Goal: Task Accomplishment & Management: Manage account settings

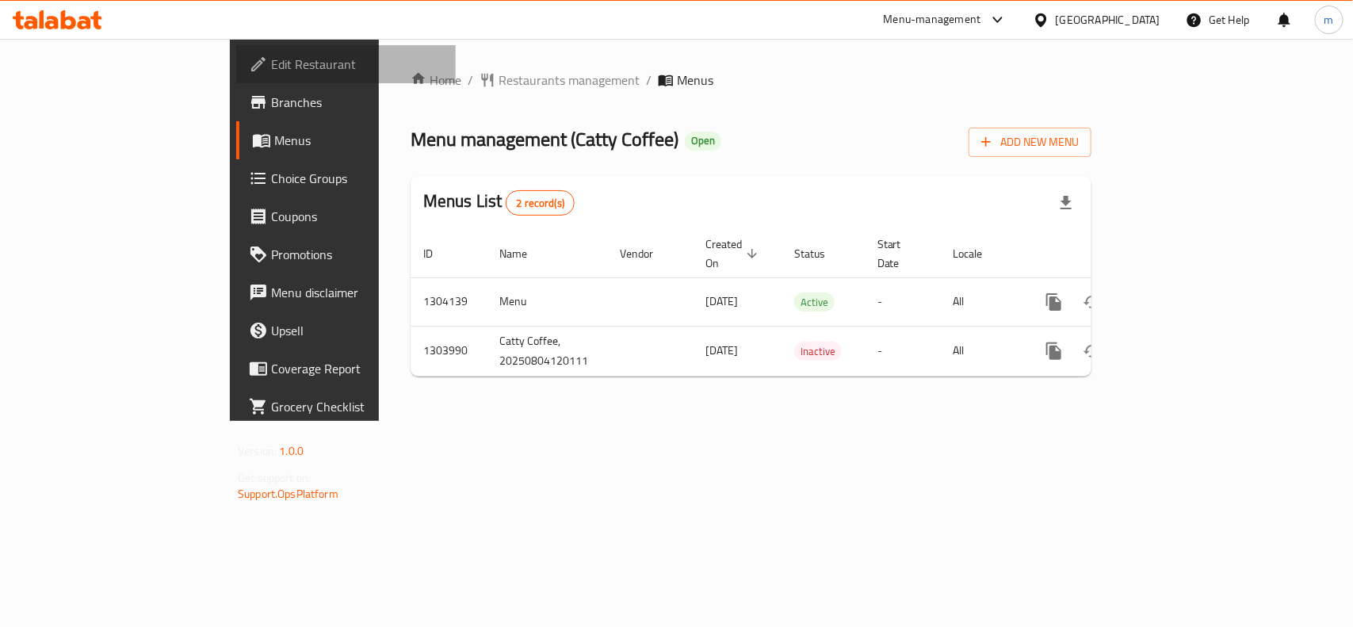
click at [271, 67] on span "Edit Restaurant" at bounding box center [357, 64] width 172 height 19
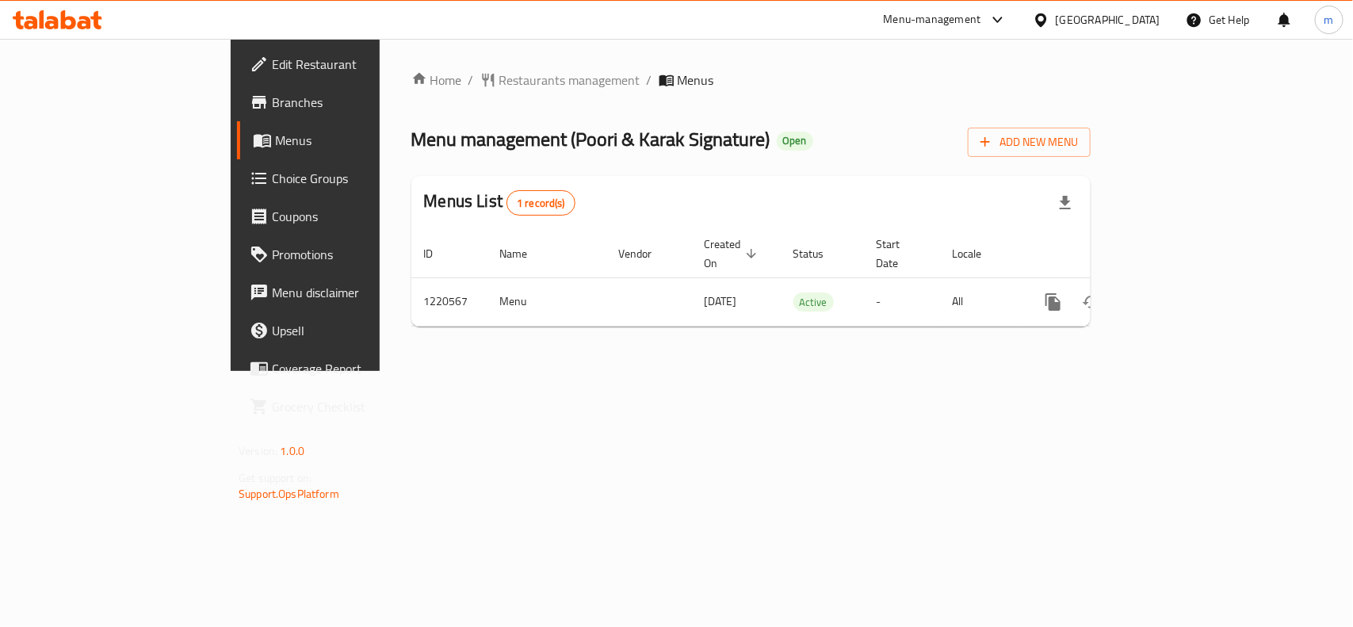
click at [46, 16] on icon at bounding box center [58, 19] width 90 height 19
click at [272, 70] on span "Edit Restaurant" at bounding box center [358, 64] width 172 height 19
click at [272, 58] on span "Edit Restaurant" at bounding box center [358, 64] width 172 height 19
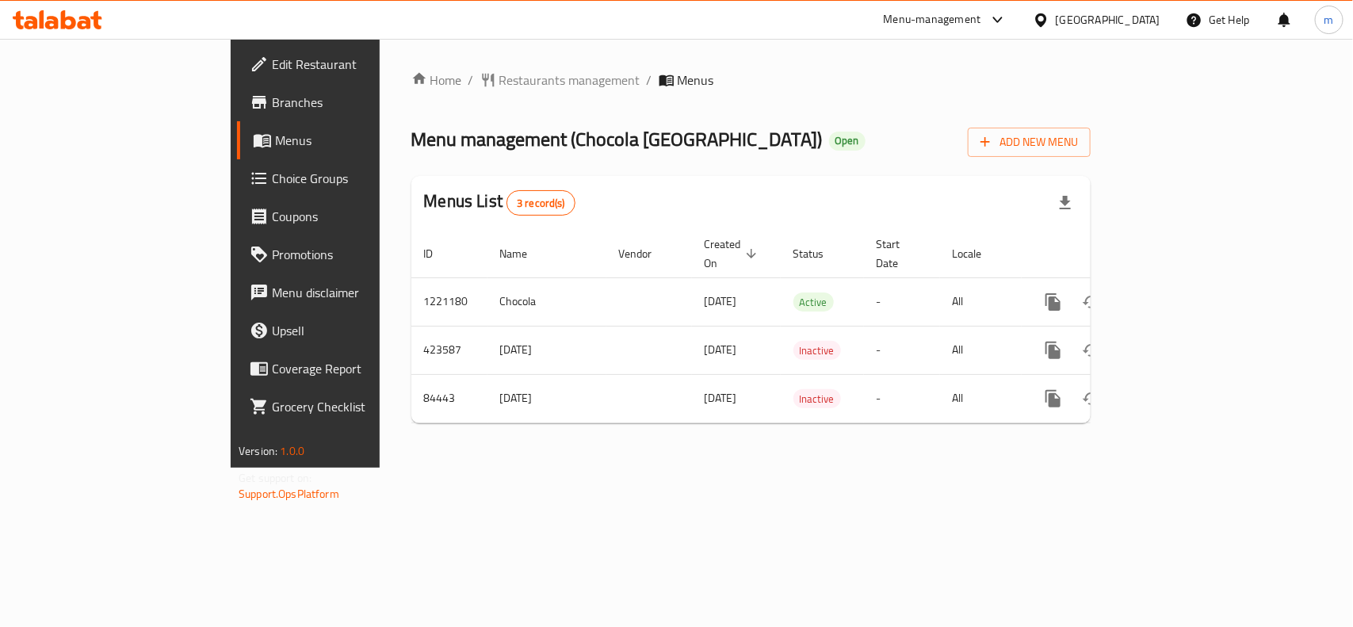
click at [272, 66] on span "Edit Restaurant" at bounding box center [358, 64] width 172 height 19
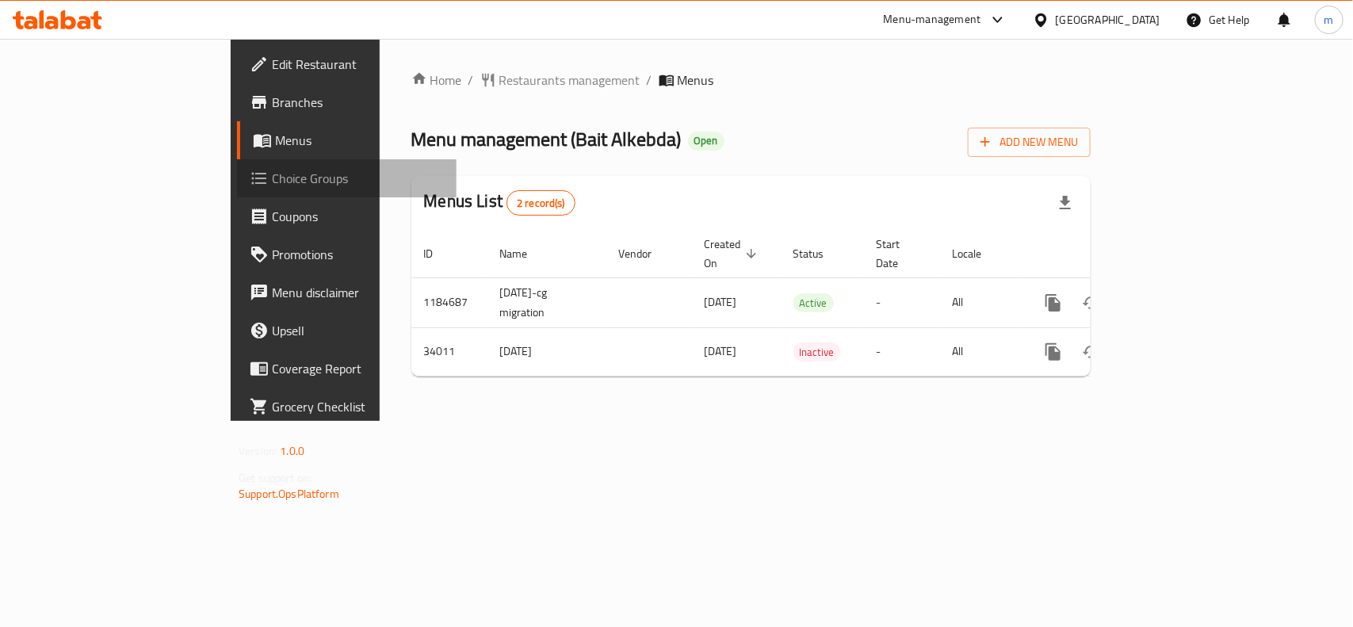
click at [272, 184] on span "Choice Groups" at bounding box center [358, 178] width 172 height 19
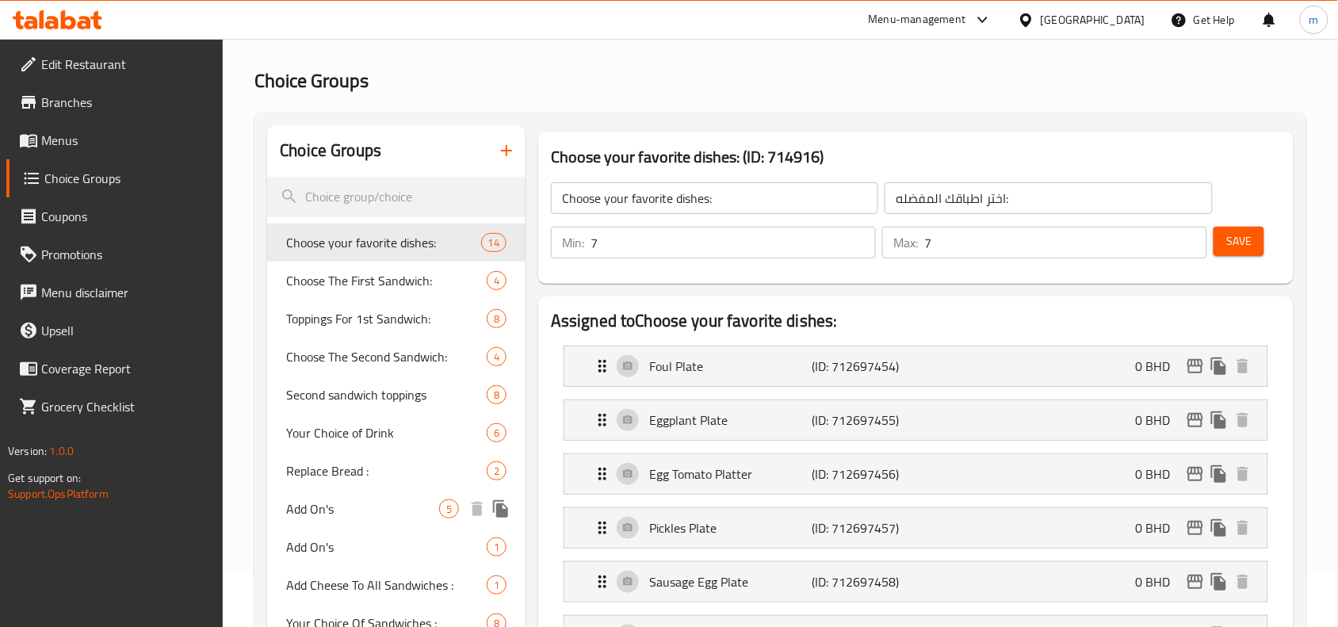
scroll to position [99, 0]
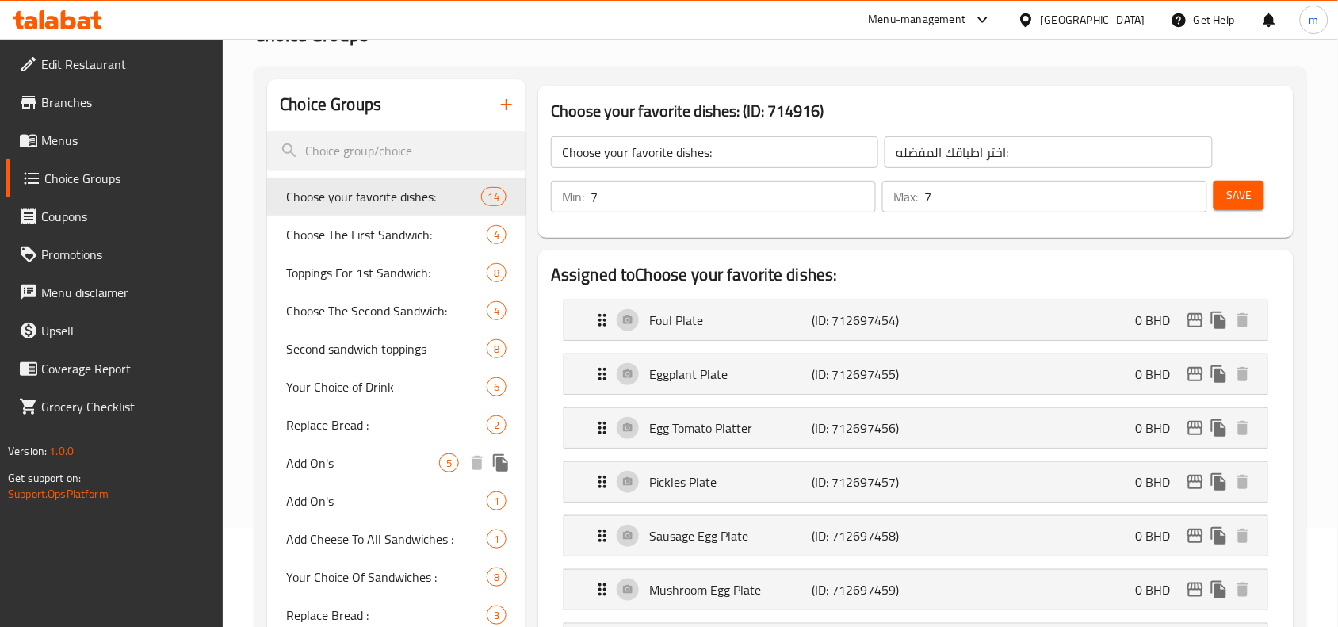
click at [343, 460] on span "Add On's" at bounding box center [362, 462] width 153 height 19
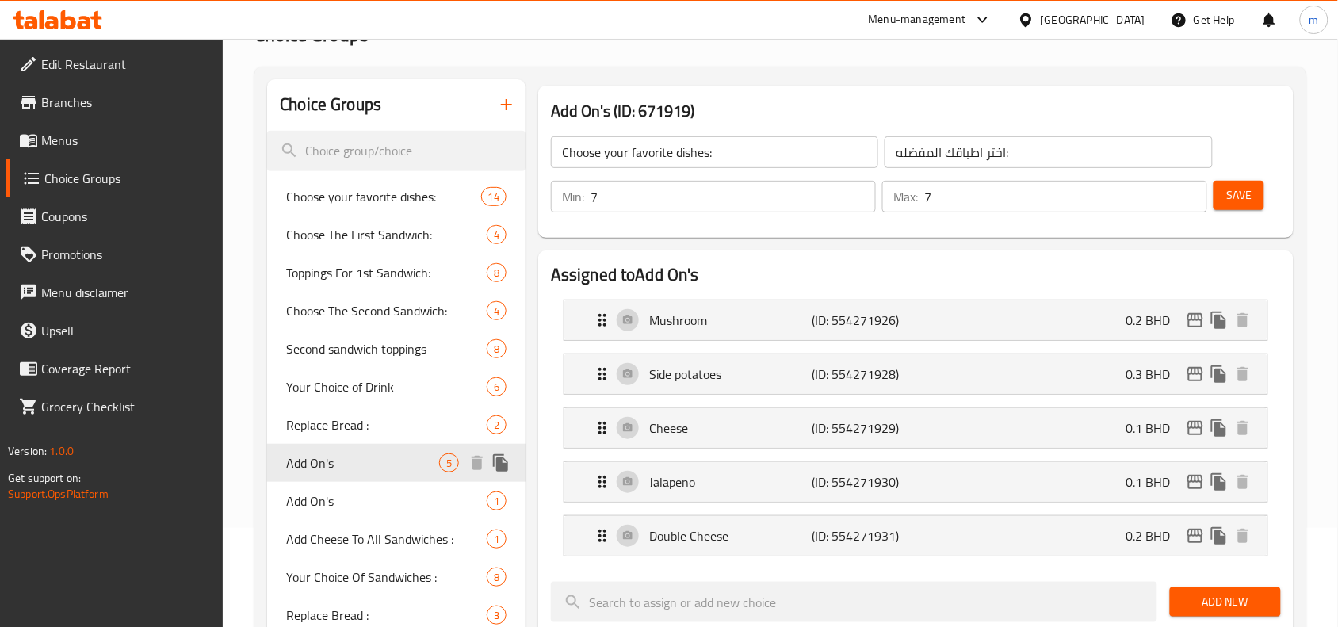
type input "Add On's"
type input "إضافات :"
type input "0"
type input "4"
click at [684, 326] on p "Mushroom" at bounding box center [730, 320] width 162 height 19
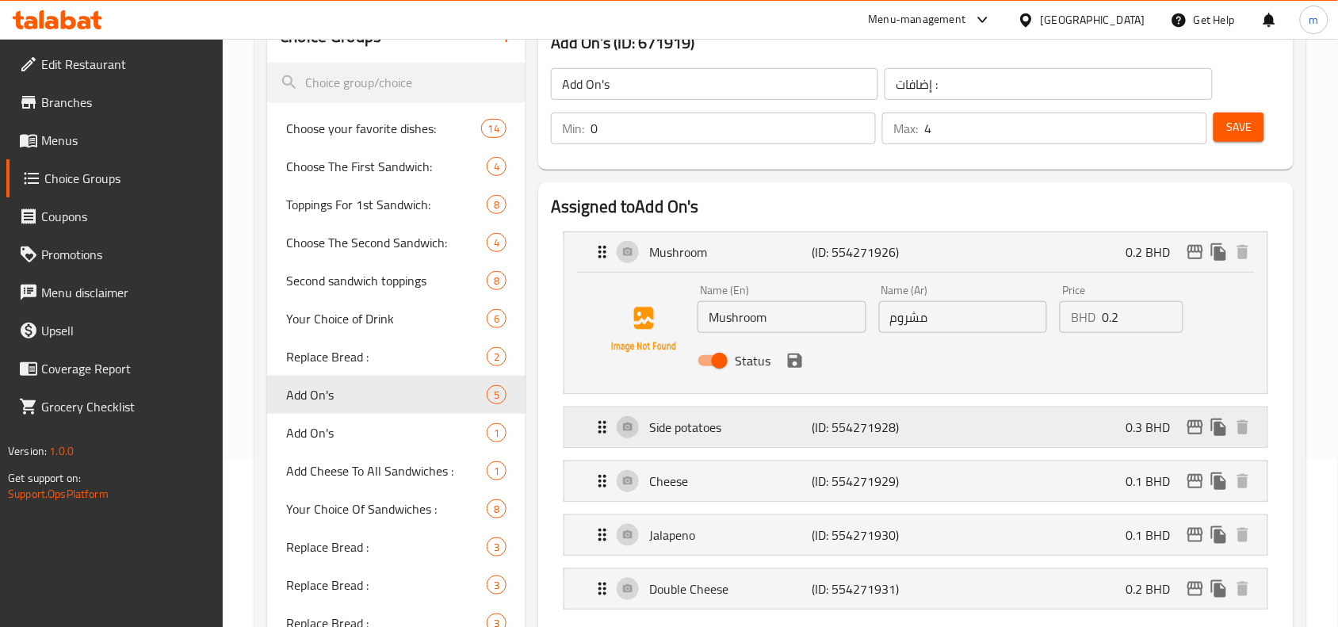
scroll to position [198, 0]
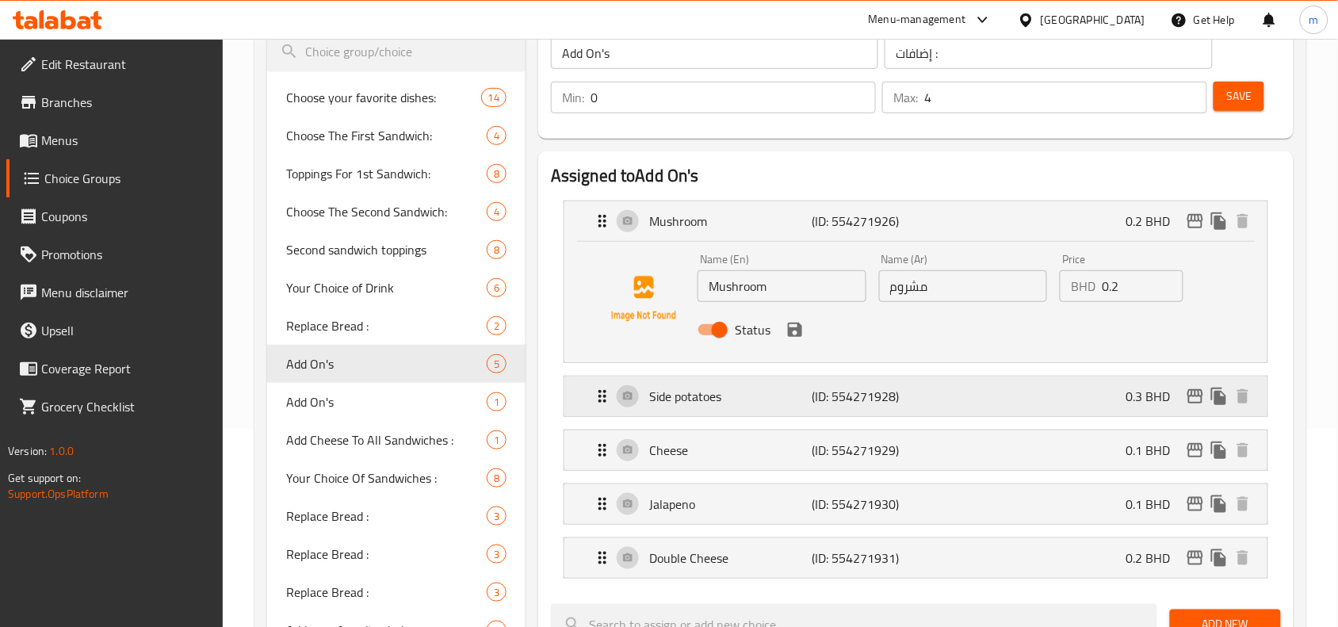
click at [687, 394] on p "Side potatoes" at bounding box center [730, 396] width 162 height 19
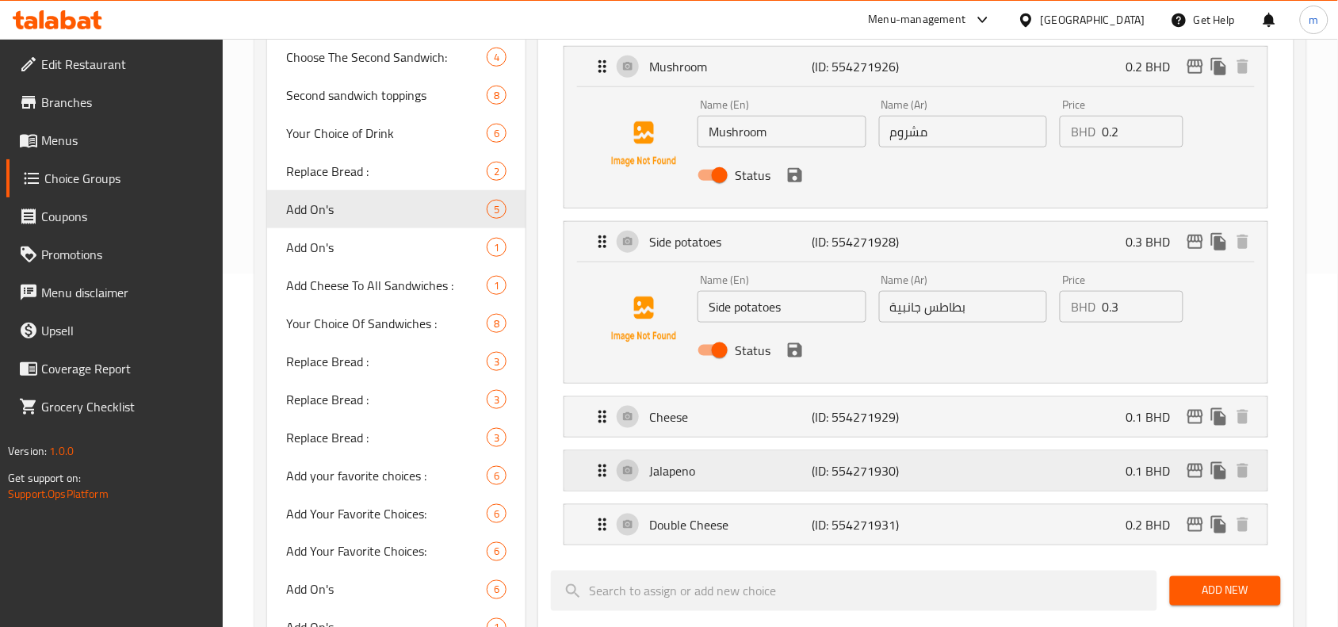
scroll to position [396, 0]
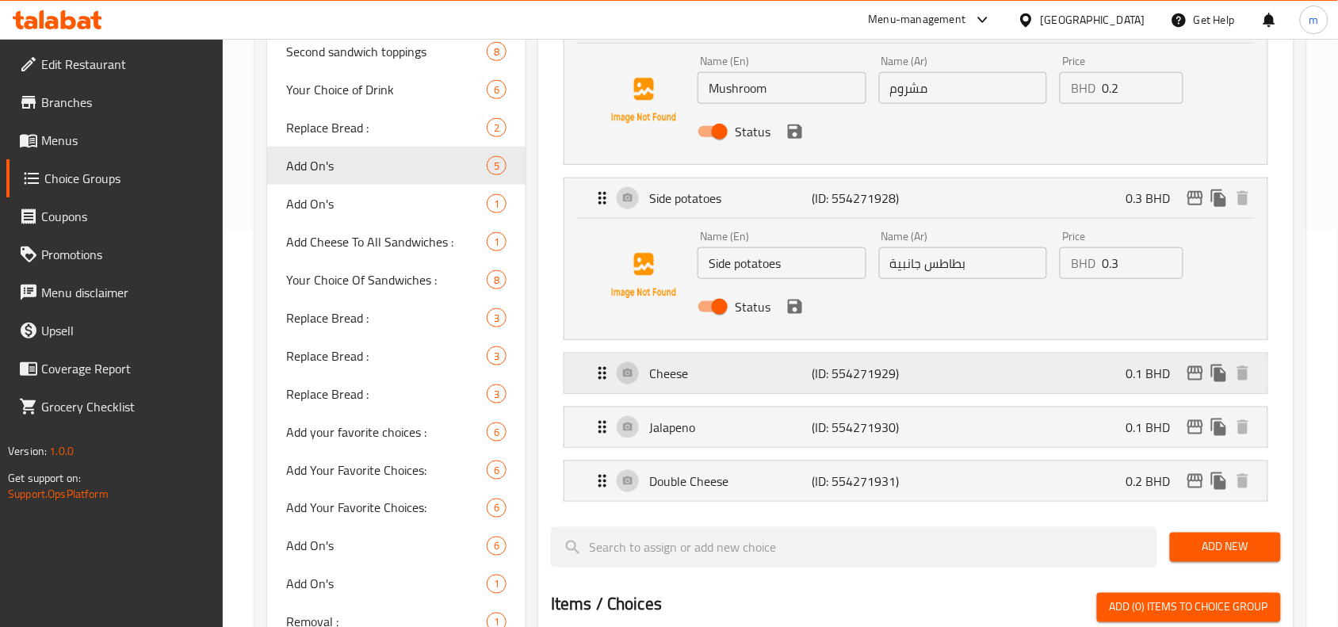
click at [674, 383] on p "Cheese" at bounding box center [730, 373] width 162 height 19
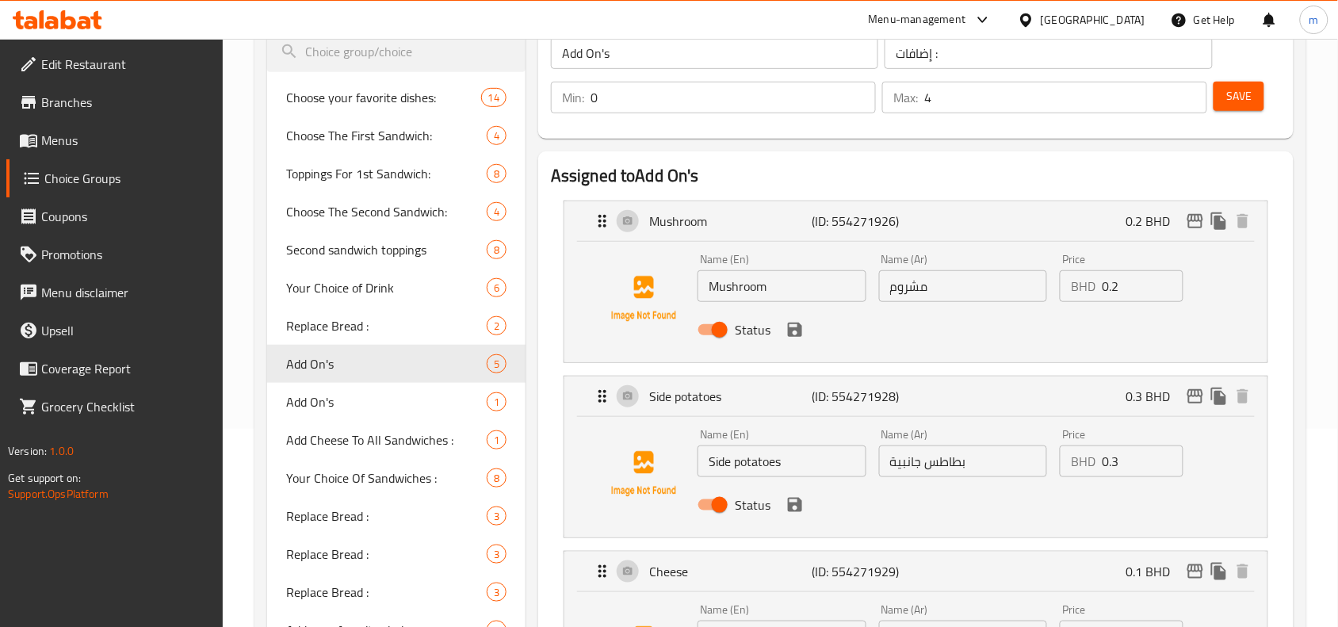
scroll to position [0, 0]
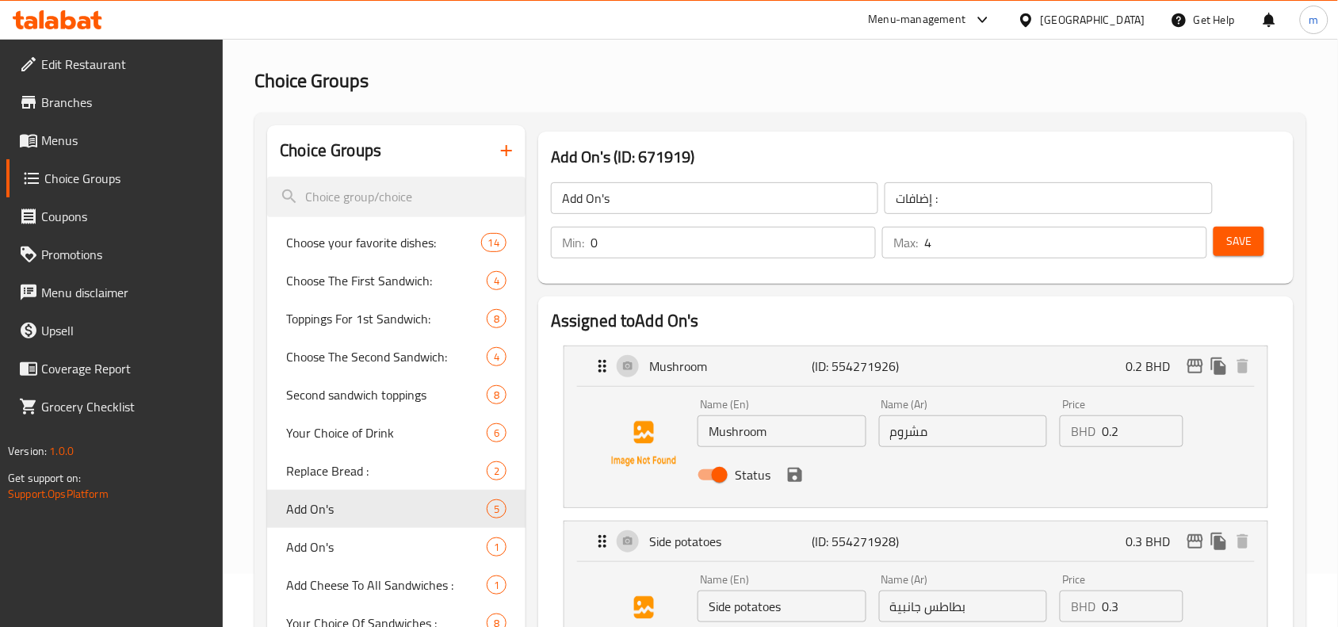
scroll to position [99, 0]
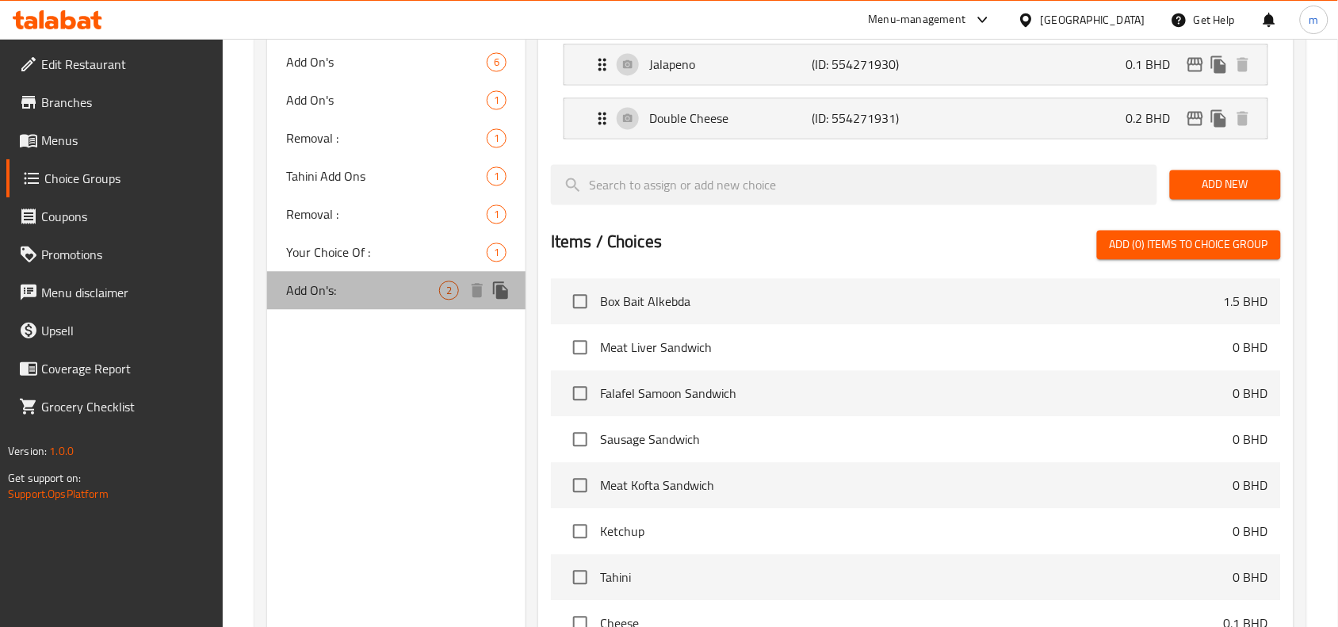
click at [355, 281] on span "Add On's:" at bounding box center [362, 290] width 153 height 19
type input "Add On's:"
type input "إضافات:"
type input "2"
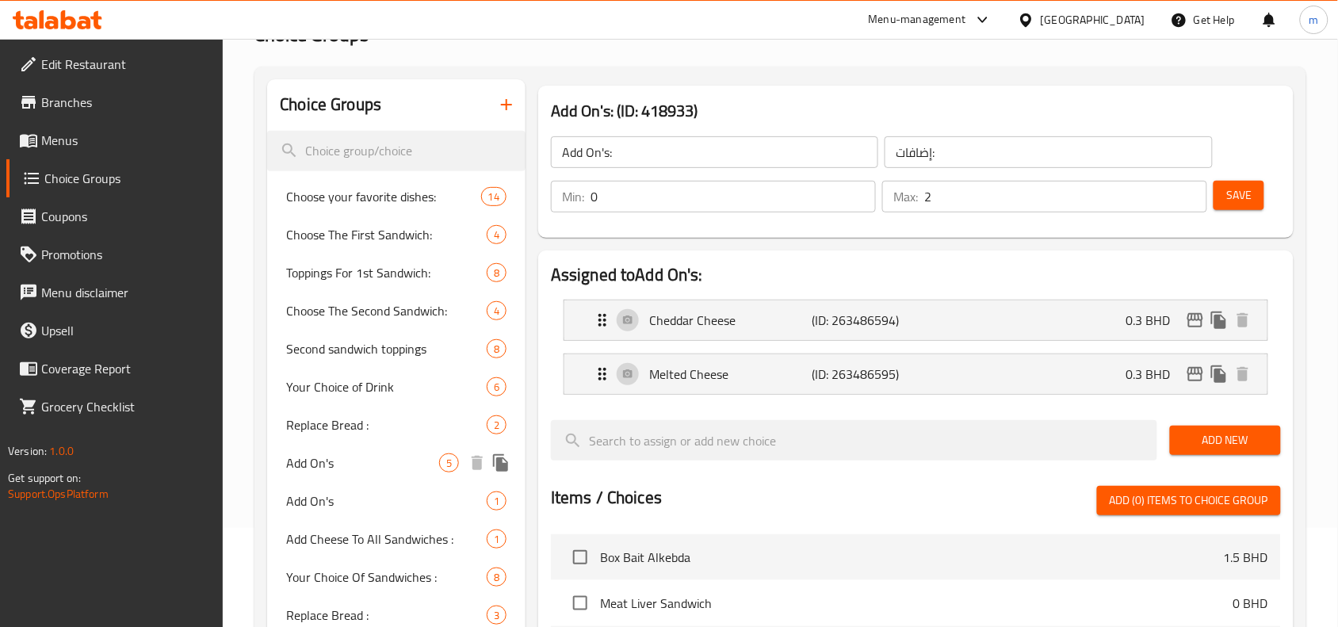
click at [355, 456] on span "Add On's" at bounding box center [362, 462] width 153 height 19
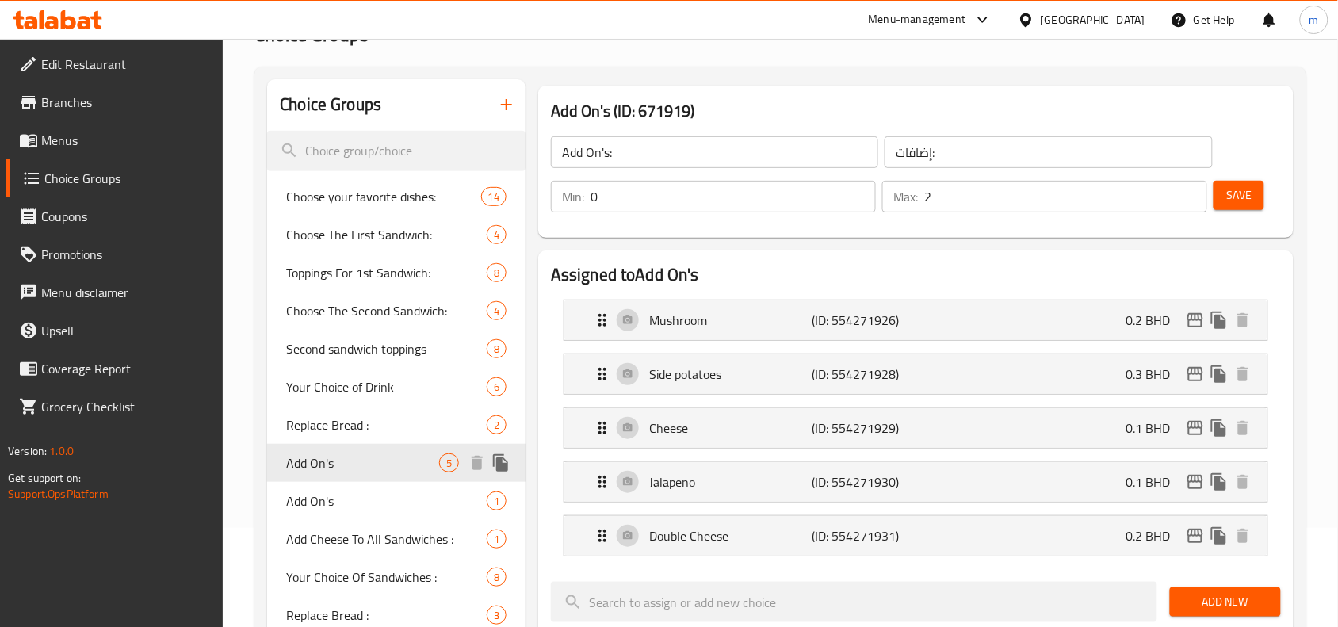
type input "Add On's"
type input "إضافات :"
type input "4"
click at [1110, 334] on div "Mushroom (ID: 554271926) 0.2 BHD" at bounding box center [920, 320] width 655 height 40
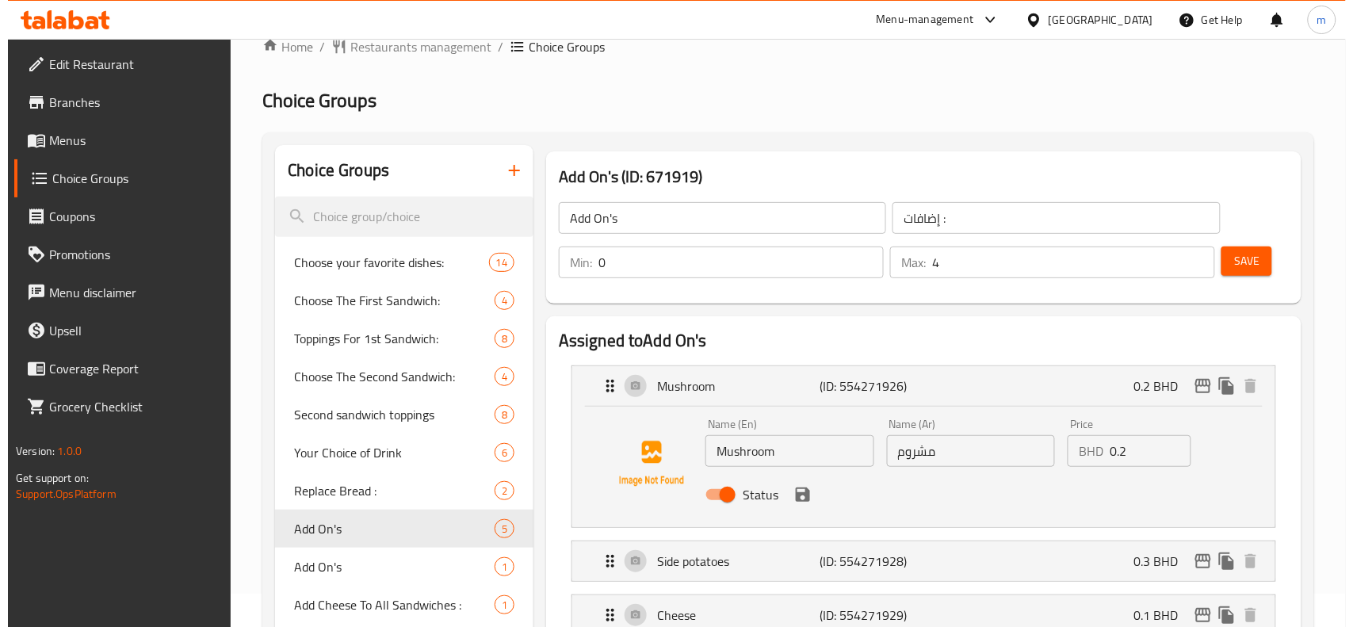
scroll to position [0, 0]
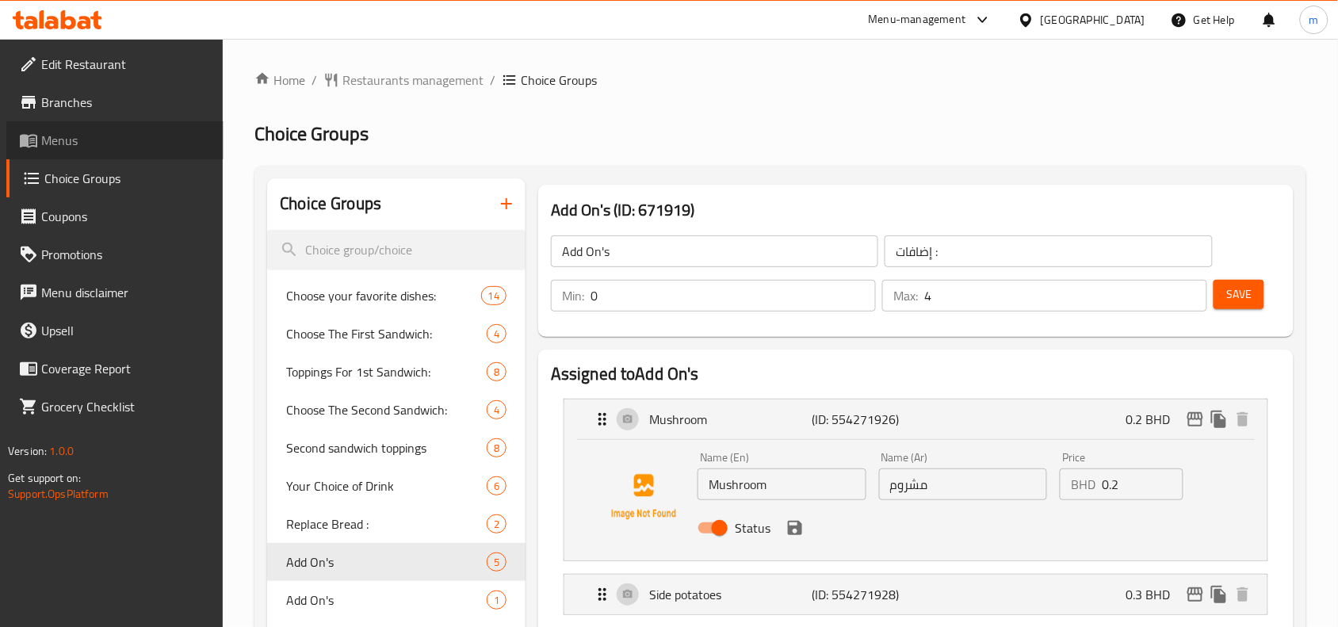
click at [56, 141] on span "Menus" at bounding box center [126, 140] width 170 height 19
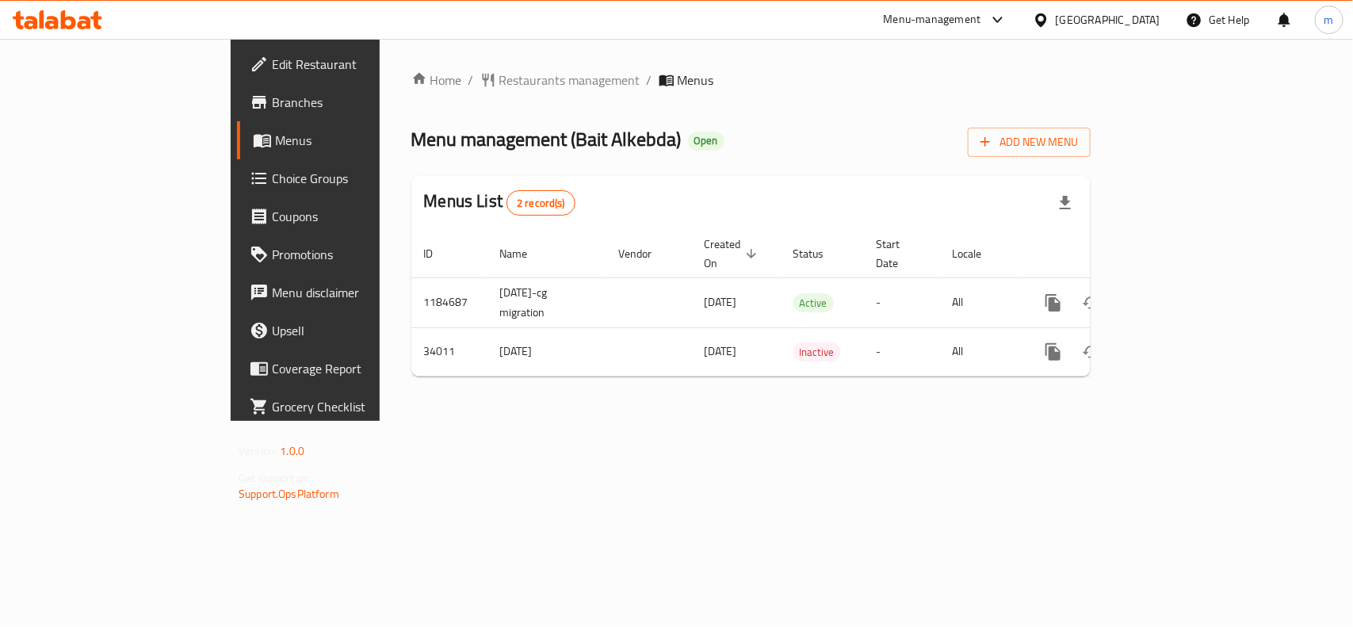
click at [272, 171] on span "Choice Groups" at bounding box center [358, 178] width 172 height 19
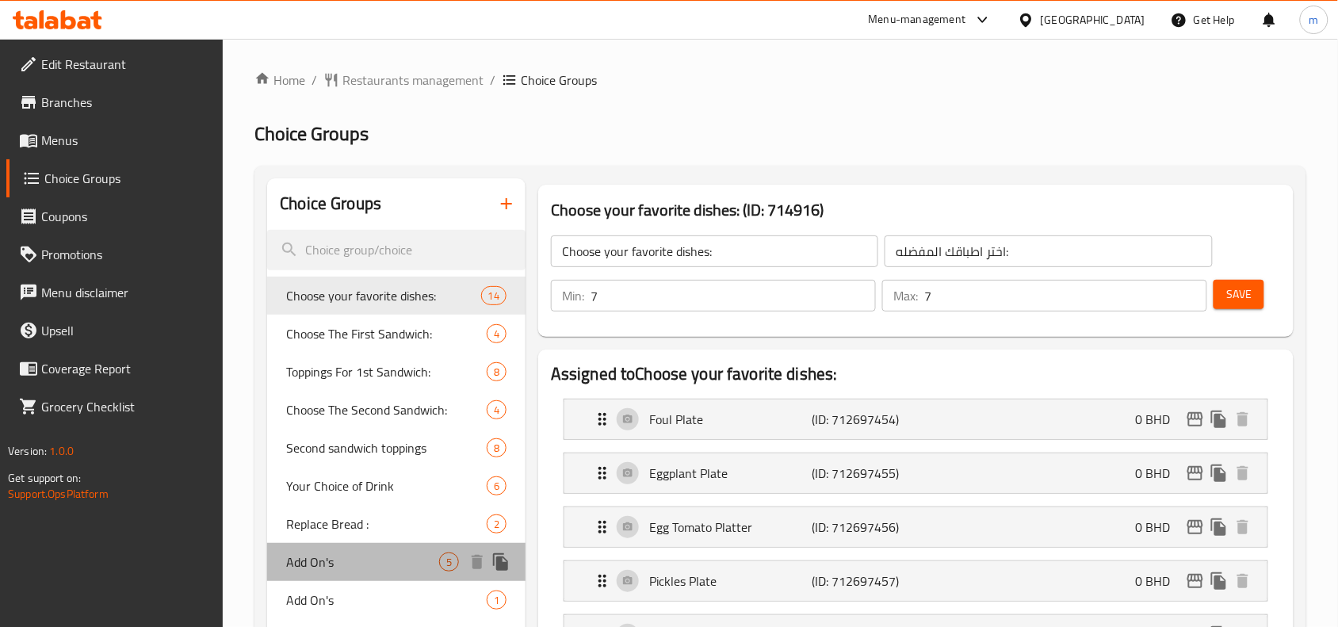
click at [326, 552] on span "Add On's" at bounding box center [362, 561] width 153 height 19
type input "Add On's"
type input "إضافات :"
type input "0"
type input "4"
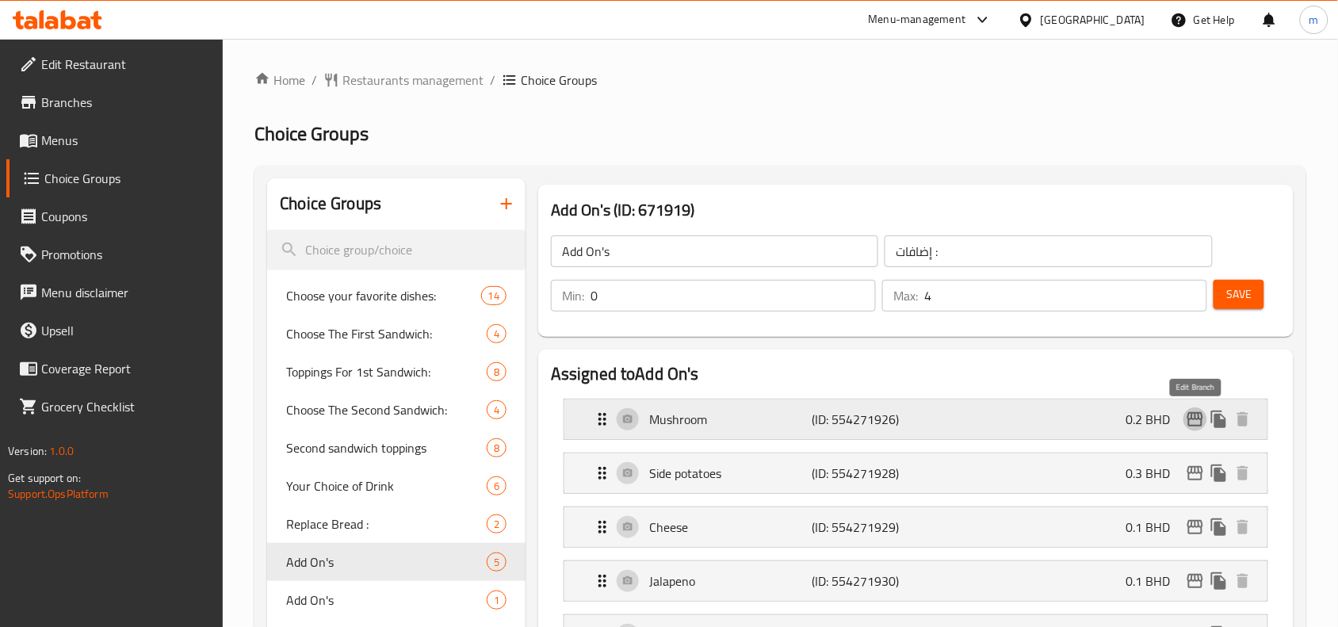
click at [1202, 420] on icon "edit" at bounding box center [1195, 419] width 16 height 14
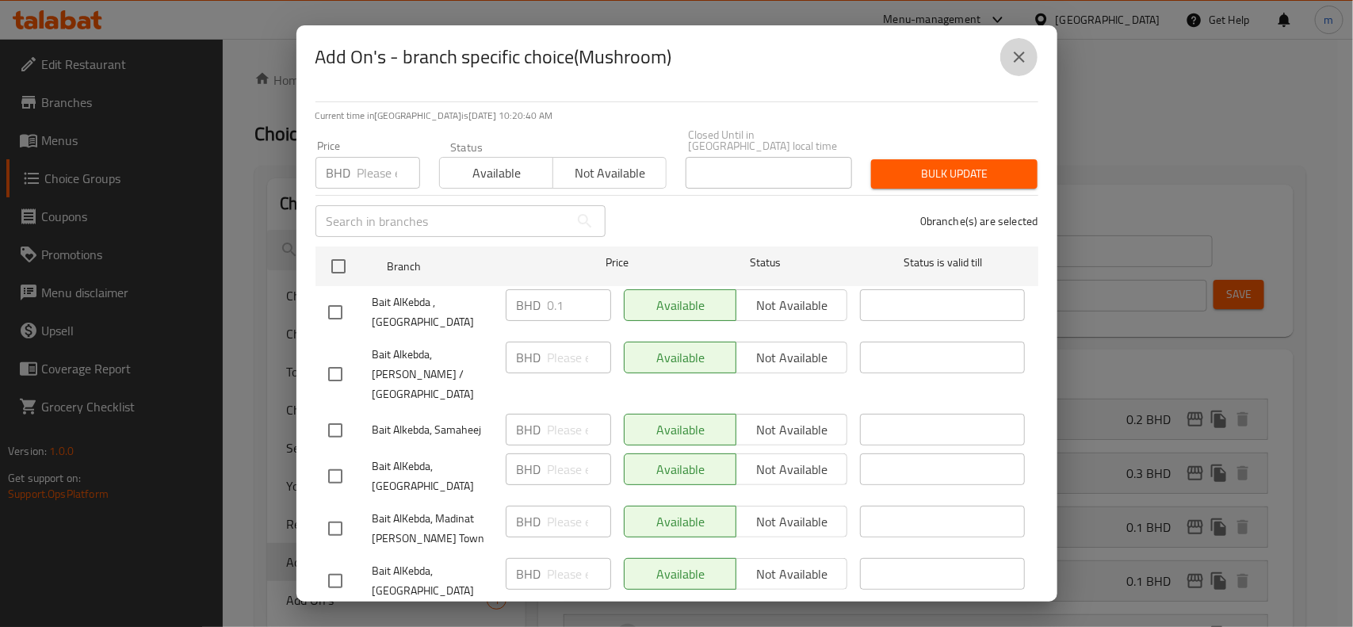
click at [1017, 52] on icon "close" at bounding box center [1019, 57] width 19 height 19
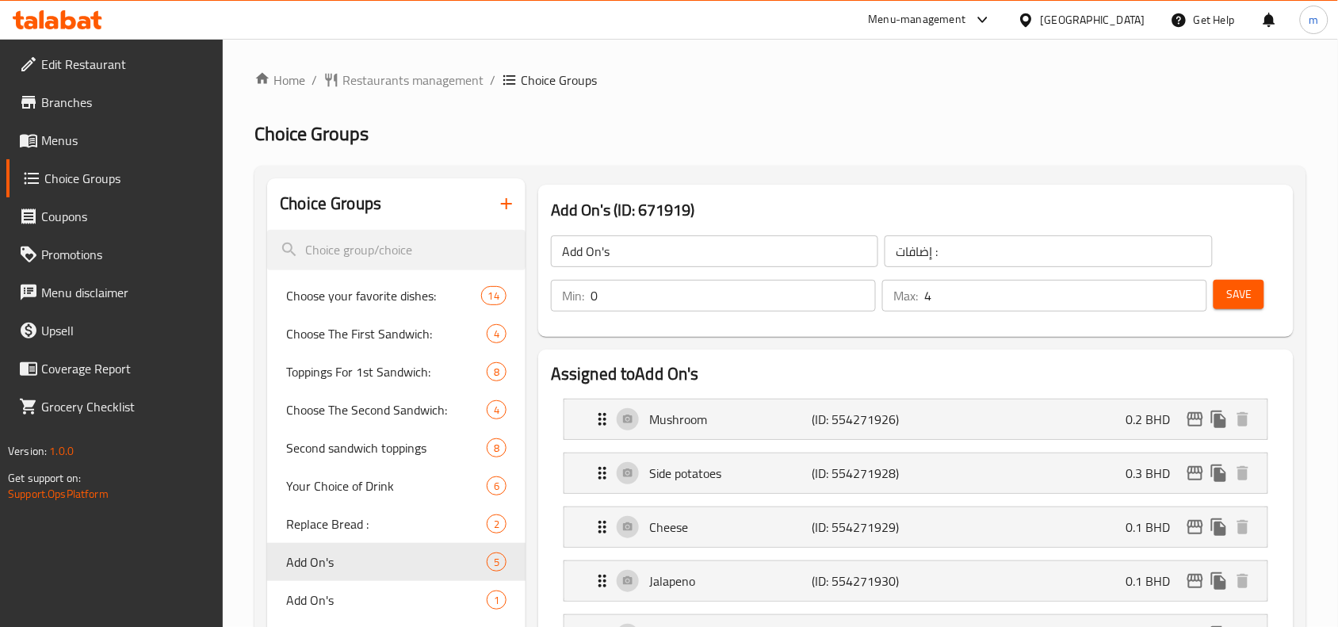
click at [81, 25] on icon at bounding box center [84, 22] width 13 height 13
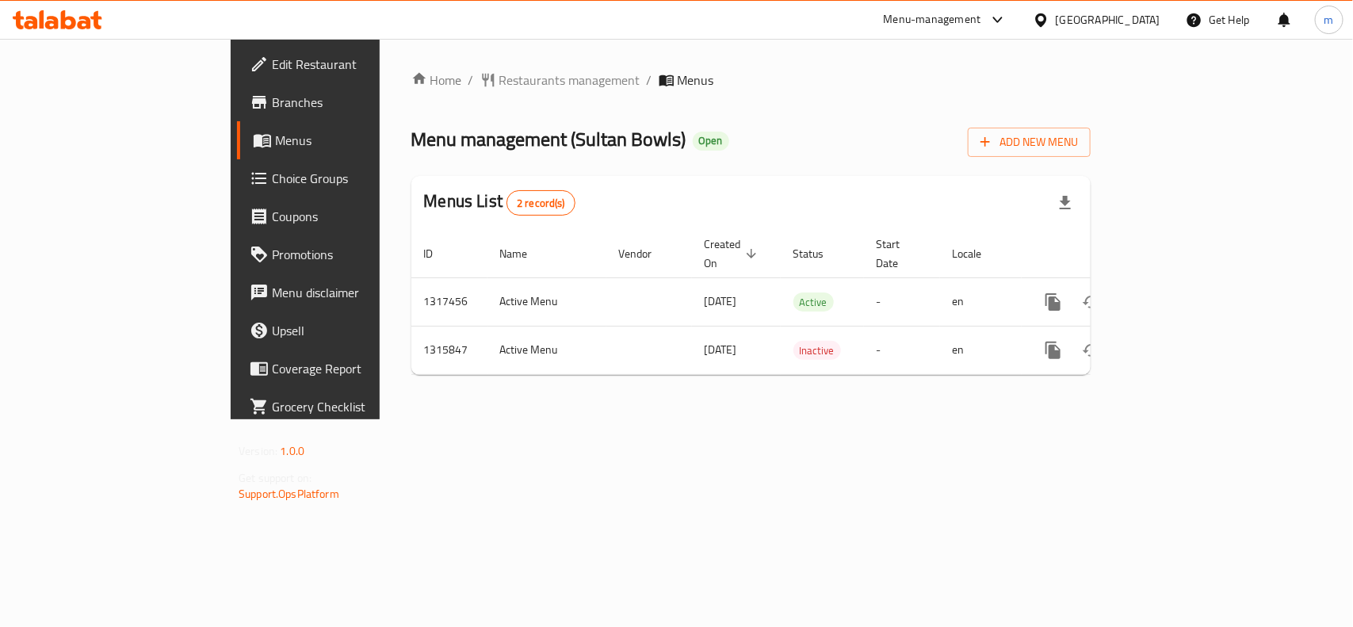
click at [272, 69] on span "Edit Restaurant" at bounding box center [358, 64] width 172 height 19
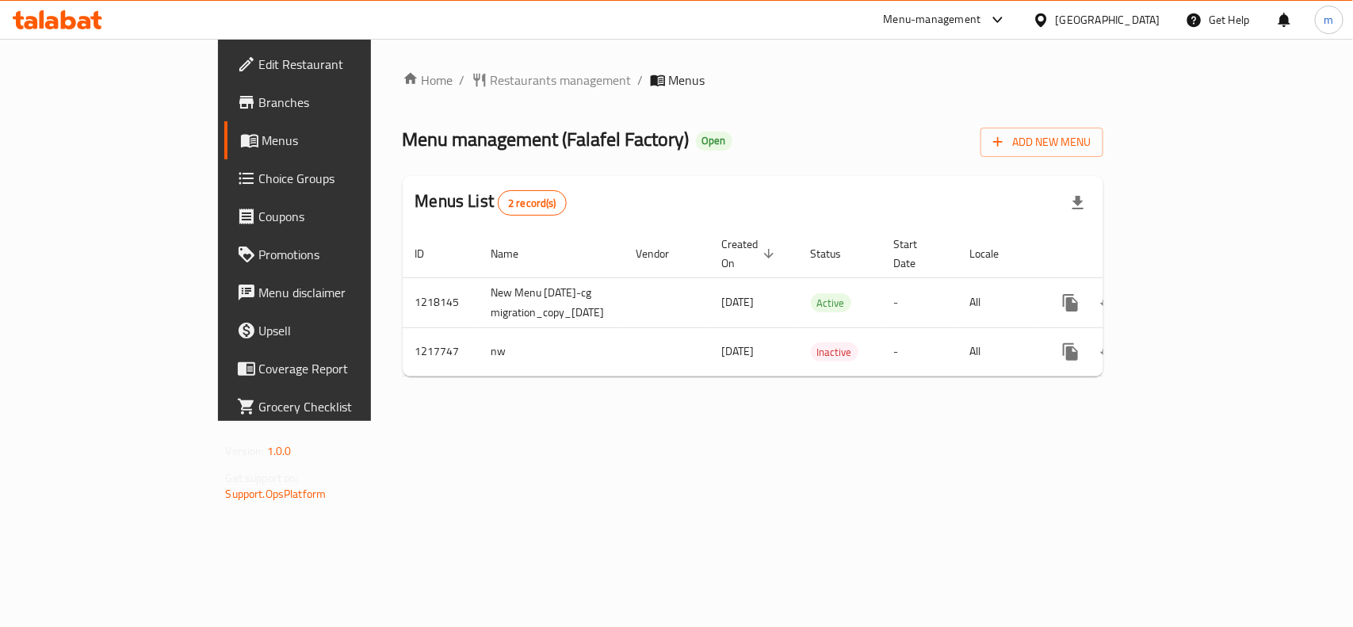
click at [259, 71] on span "Edit Restaurant" at bounding box center [345, 64] width 172 height 19
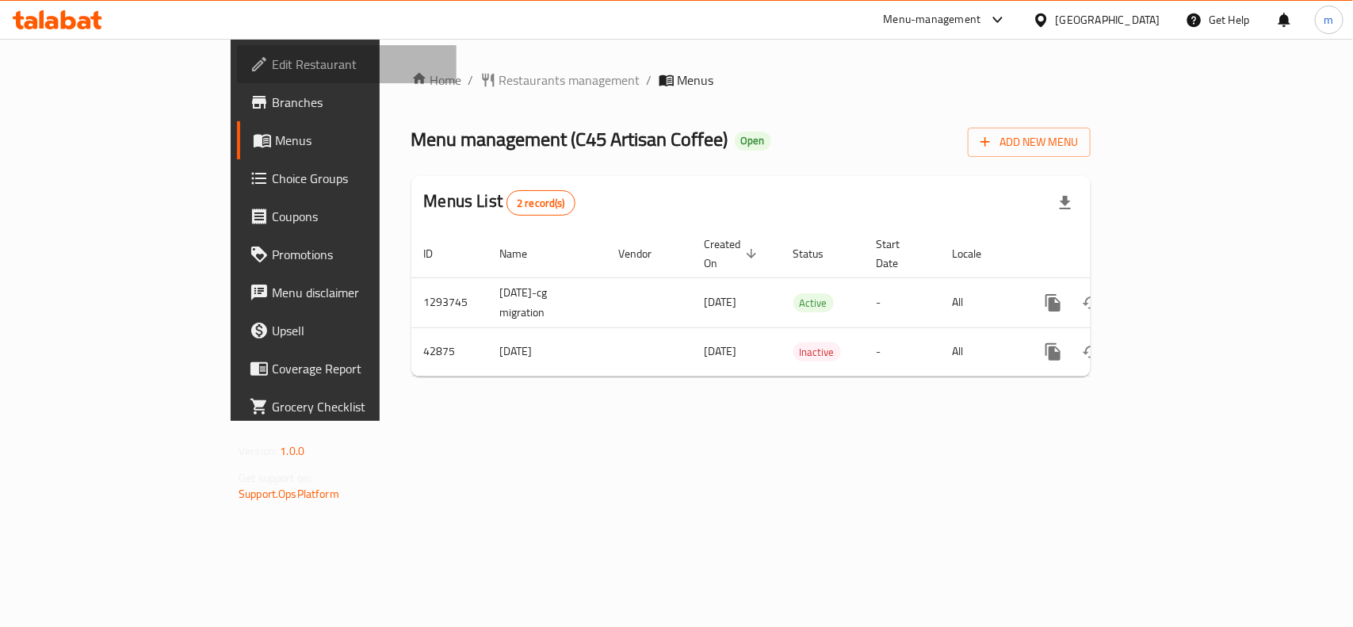
click at [272, 59] on span "Edit Restaurant" at bounding box center [358, 64] width 172 height 19
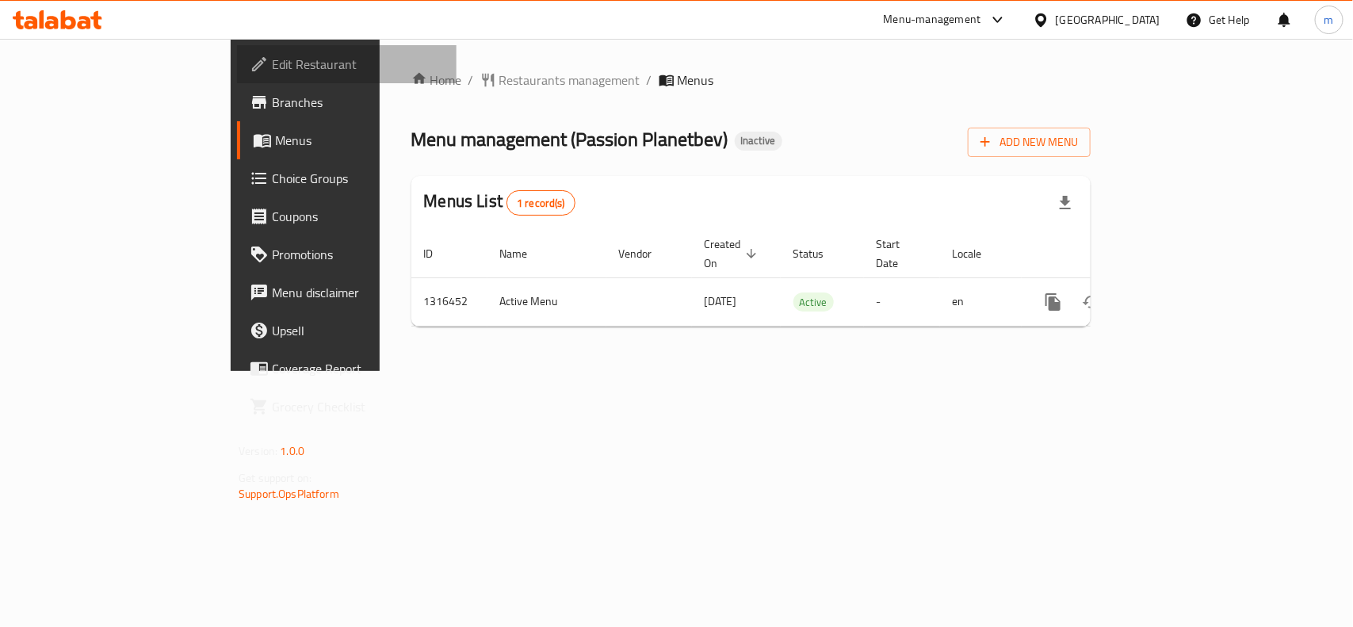
click at [272, 65] on span "Edit Restaurant" at bounding box center [358, 64] width 172 height 19
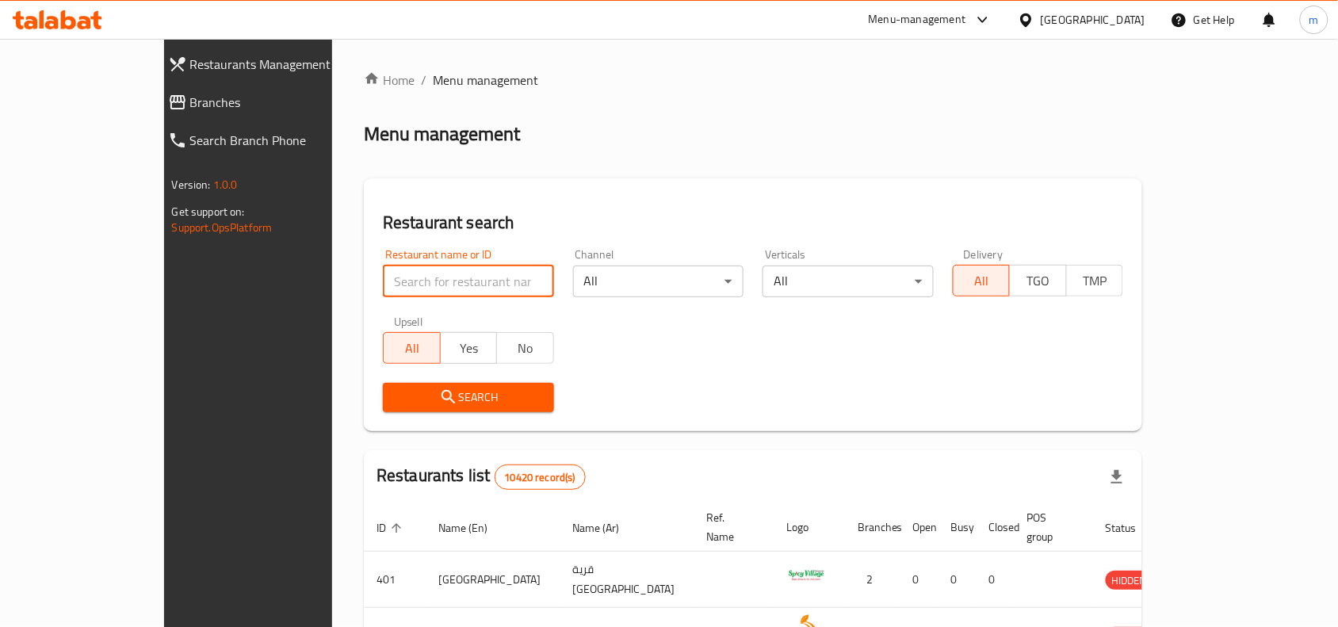
paste input "707689"
type input "707689"
click button "Search" at bounding box center [468, 397] width 171 height 29
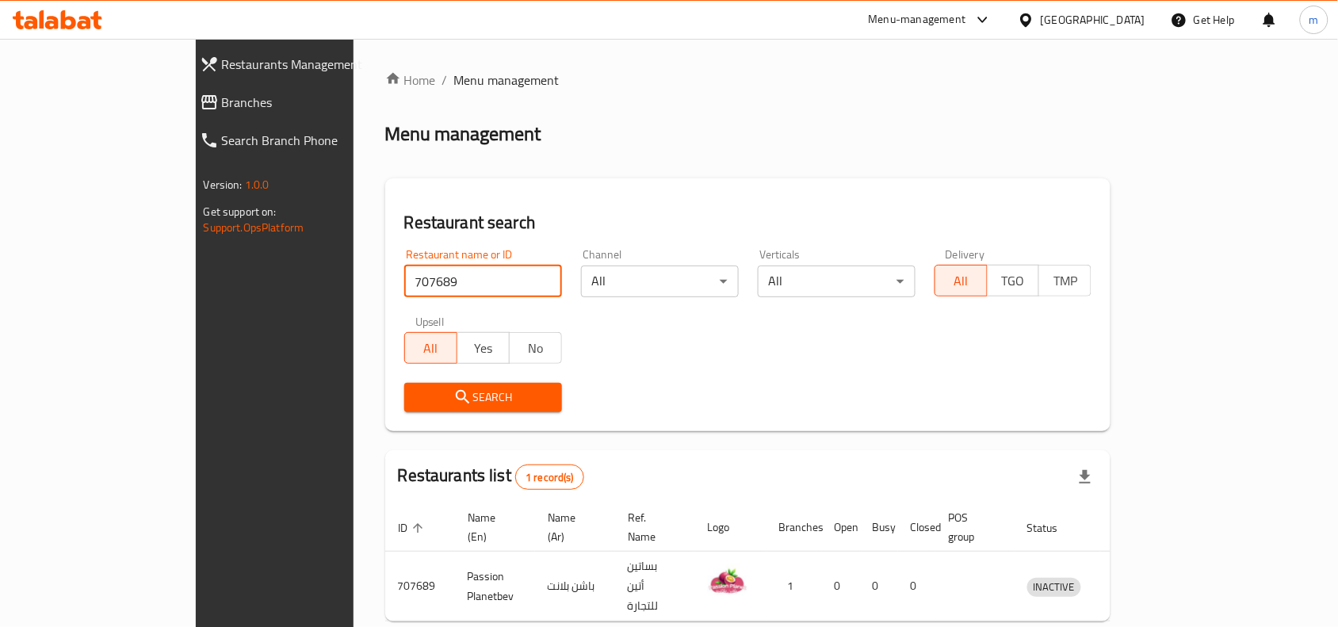
drag, startPoint x: 109, startPoint y: 97, endPoint x: 53, endPoint y: 131, distance: 65.1
click at [222, 97] on span "Branches" at bounding box center [314, 102] width 185 height 19
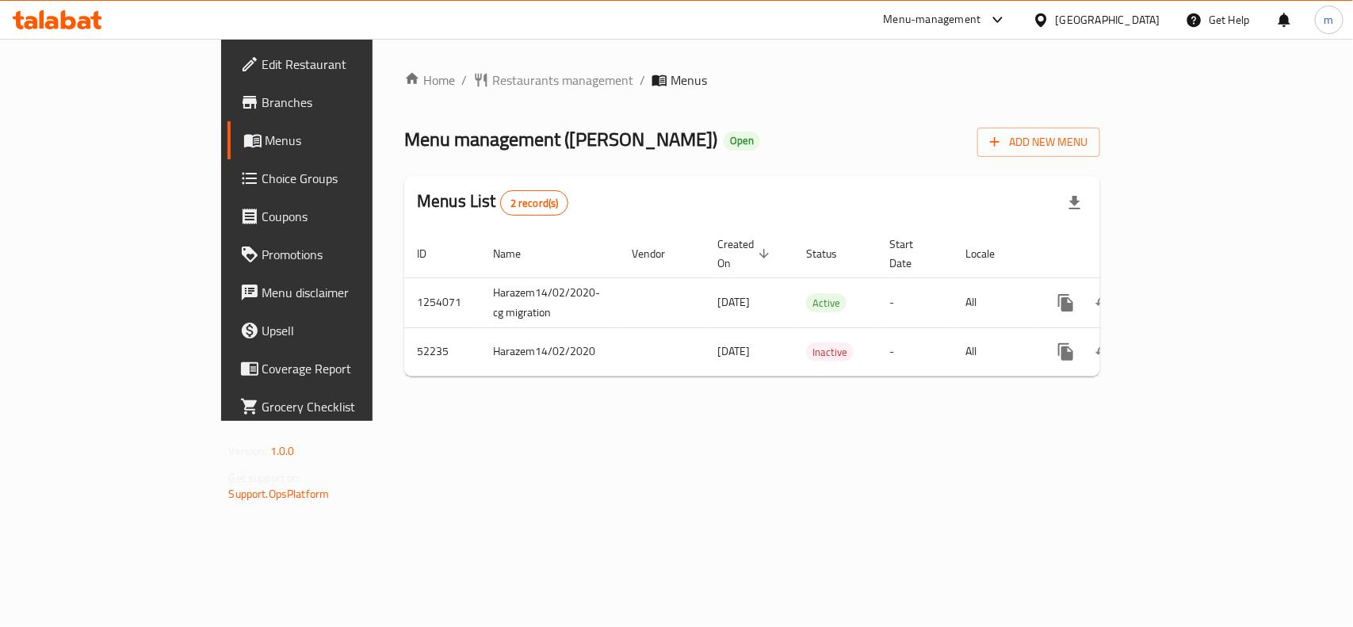
click at [44, 24] on icon at bounding box center [58, 19] width 90 height 19
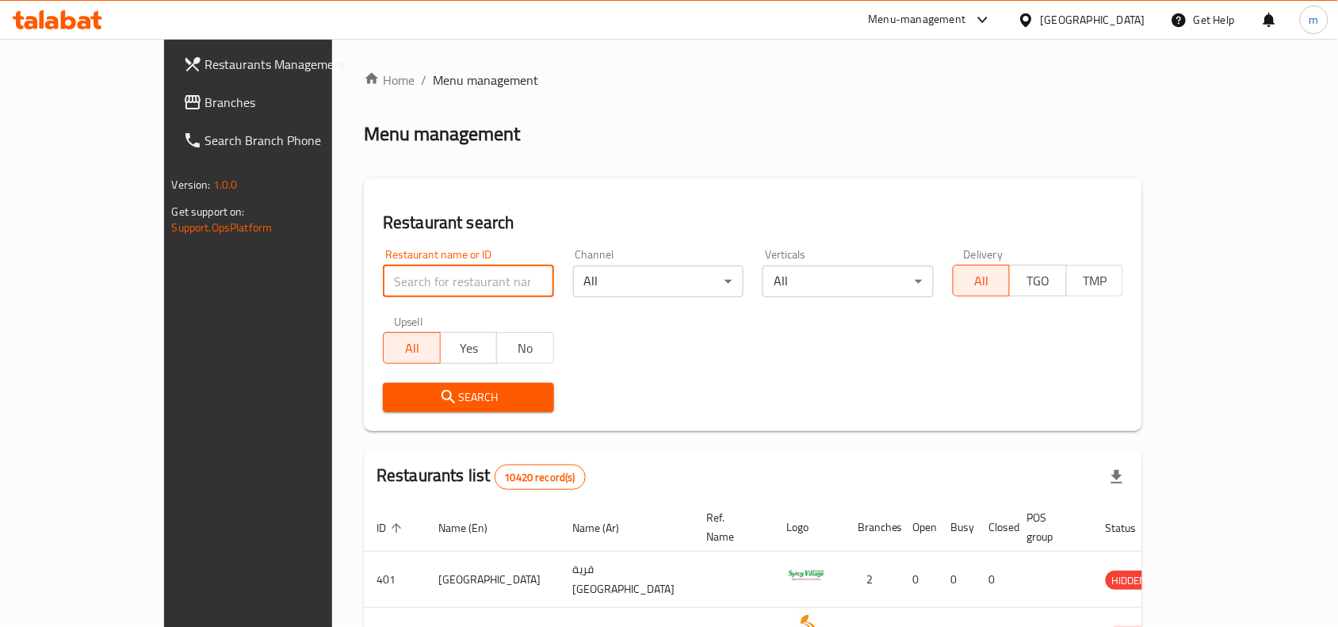
paste input "26018"
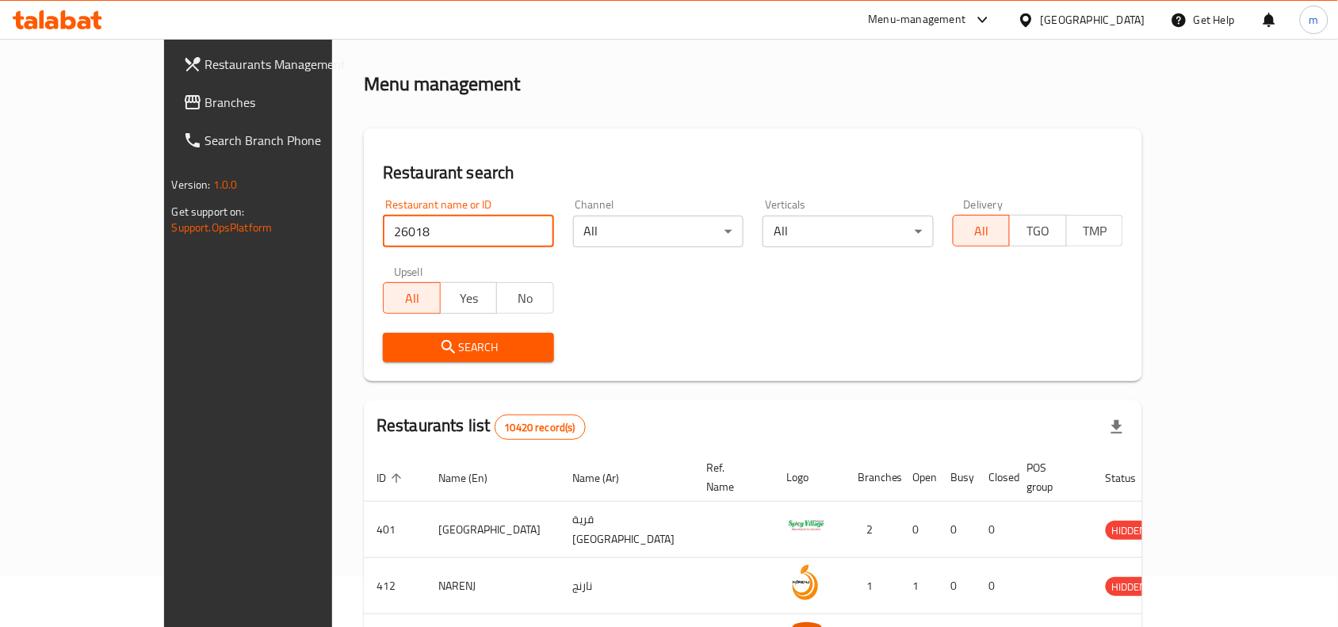
scroll to position [99, 0]
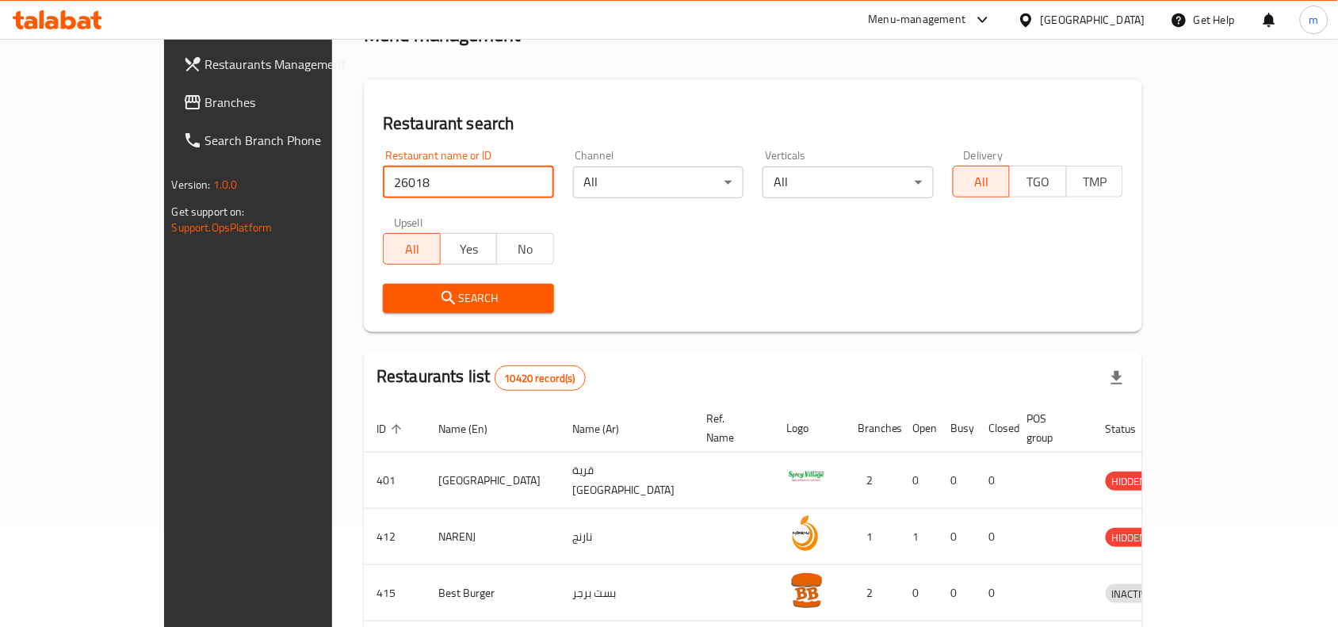
type input "26018"
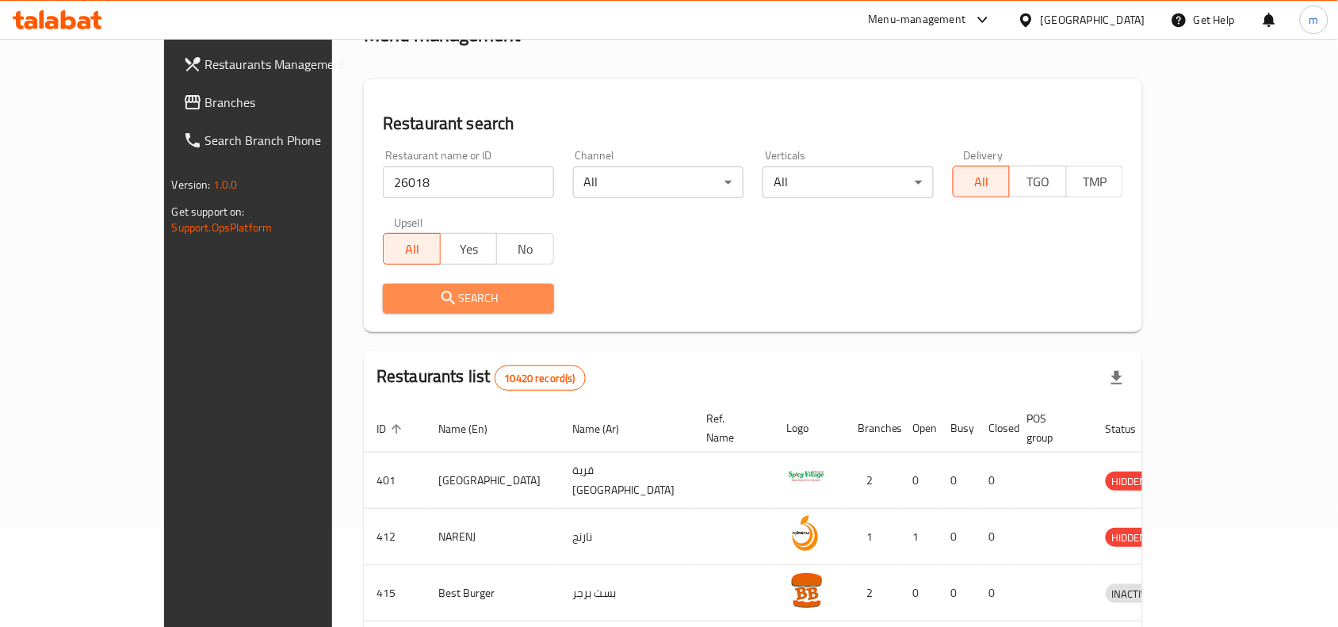
click at [449, 309] on button "Search" at bounding box center [468, 298] width 171 height 29
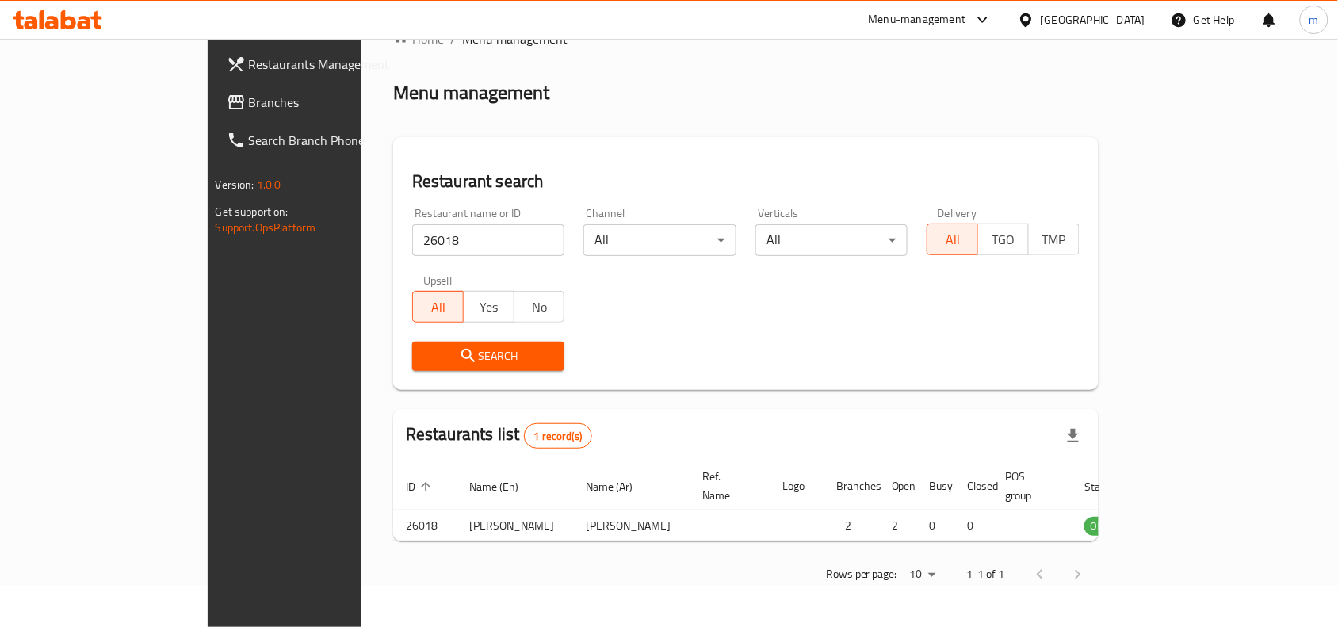
scroll to position [49, 0]
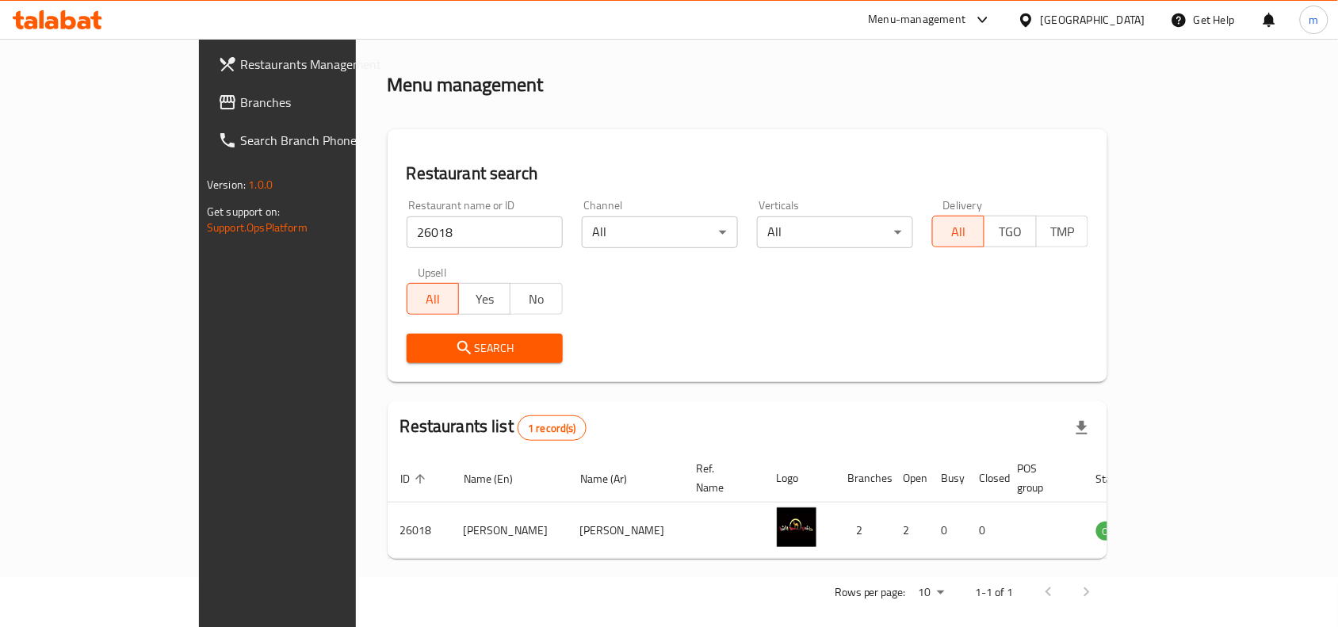
click at [96, 10] on icon at bounding box center [58, 19] width 90 height 19
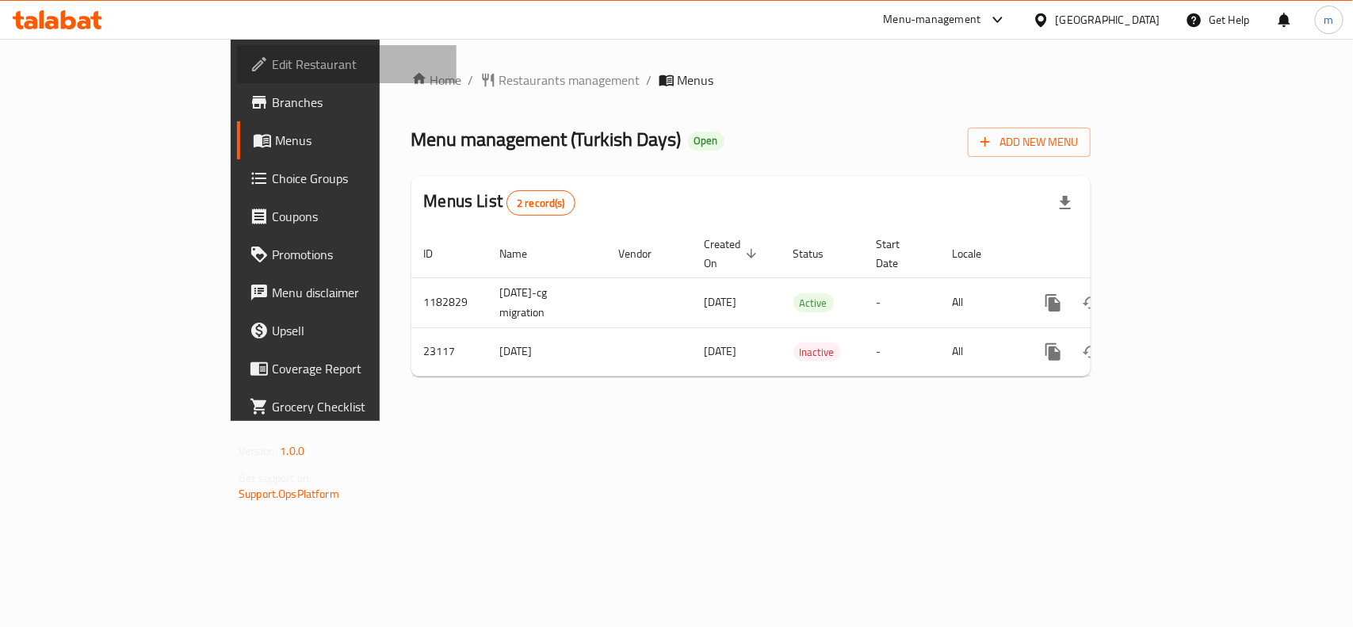
click at [272, 67] on span "Edit Restaurant" at bounding box center [358, 64] width 172 height 19
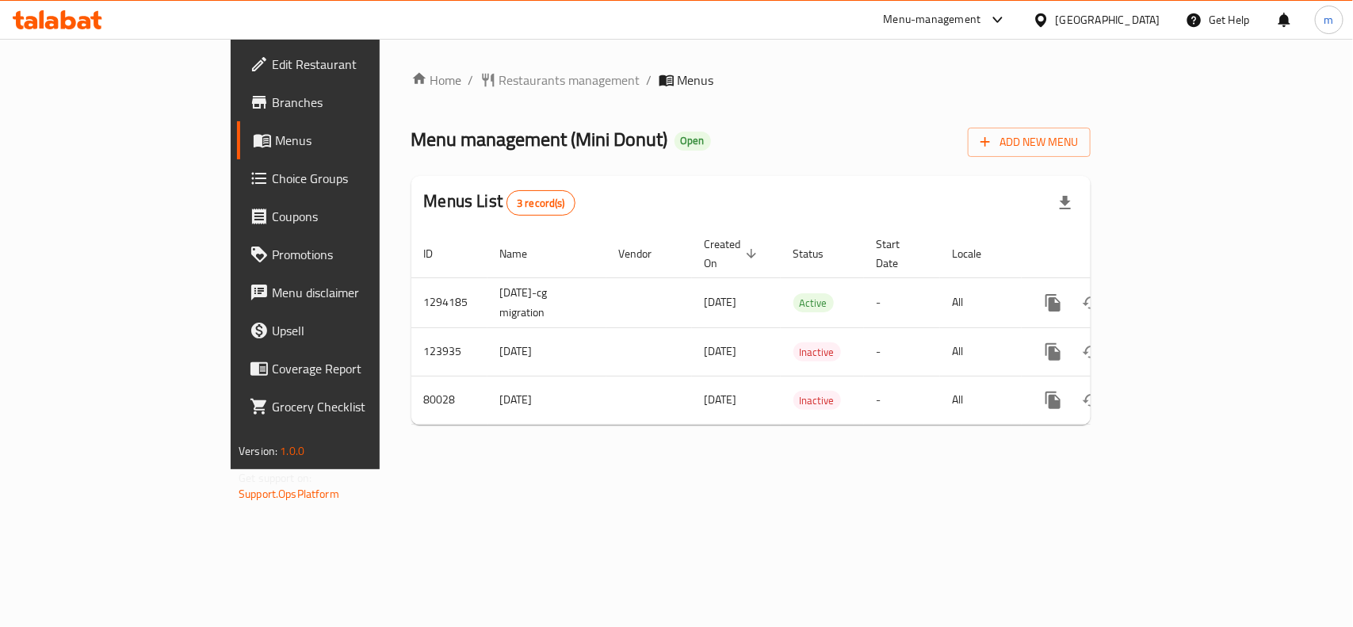
click at [1056, 25] on div at bounding box center [1044, 19] width 23 height 17
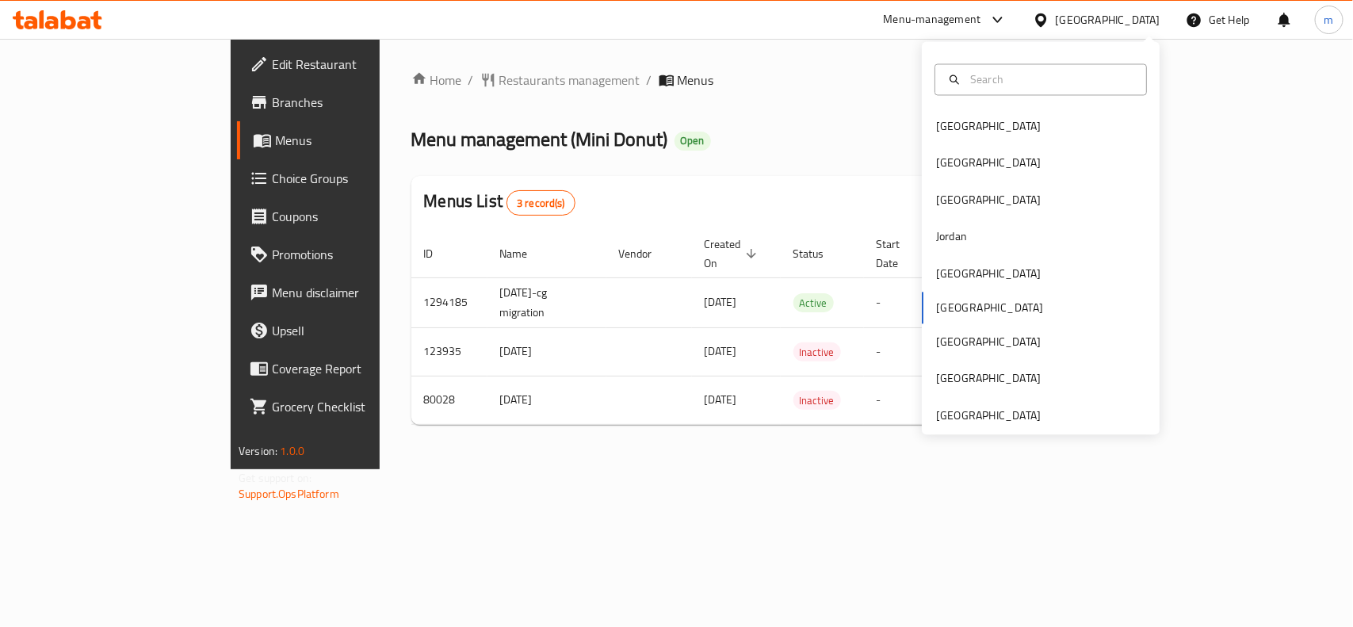
click at [272, 60] on span "Edit Restaurant" at bounding box center [358, 64] width 172 height 19
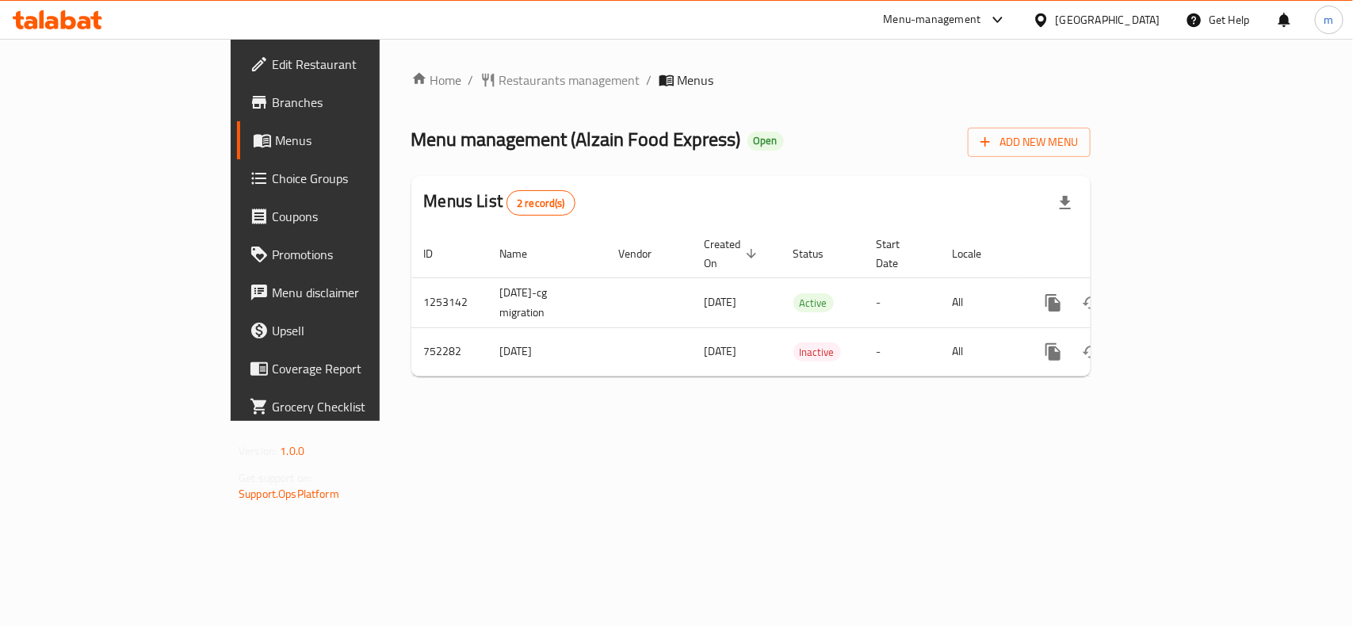
click at [272, 66] on span "Edit Restaurant" at bounding box center [358, 64] width 172 height 19
